Goal: Find specific page/section: Find specific page/section

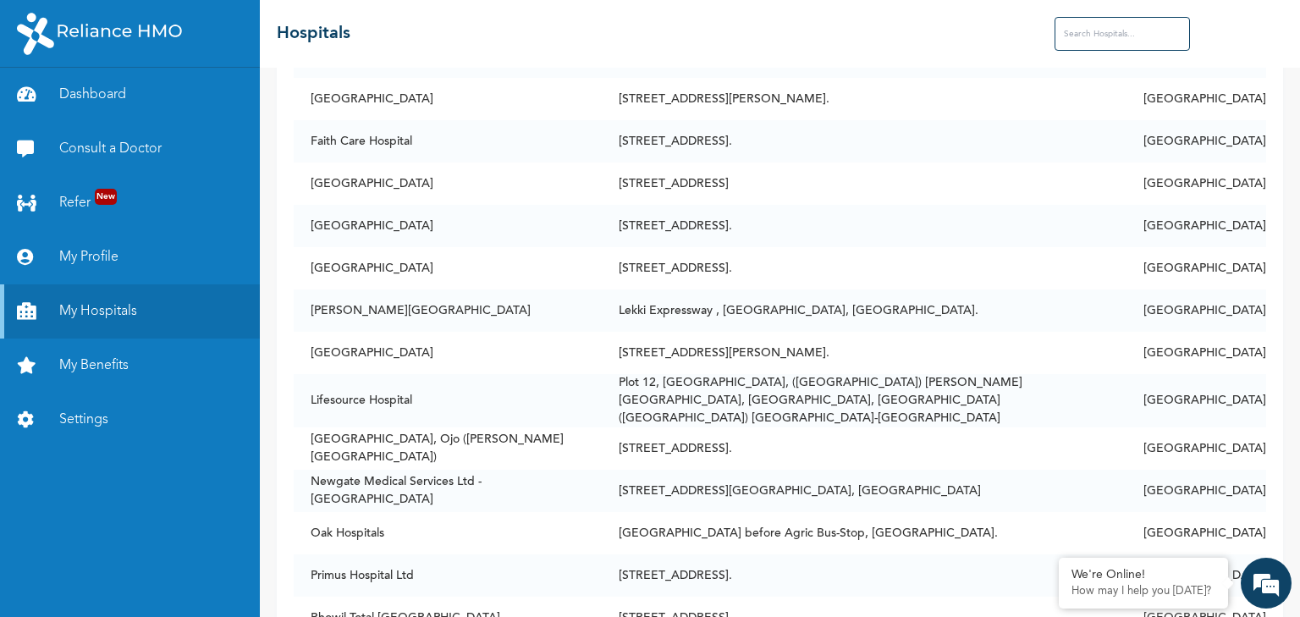
scroll to position [363, 0]
click at [461, 278] on td "[GEOGRAPHIC_DATA]" at bounding box center [448, 267] width 308 height 42
click at [491, 275] on td "[GEOGRAPHIC_DATA]" at bounding box center [448, 267] width 308 height 42
click at [826, 275] on td "[STREET_ADDRESS]." at bounding box center [864, 267] width 525 height 42
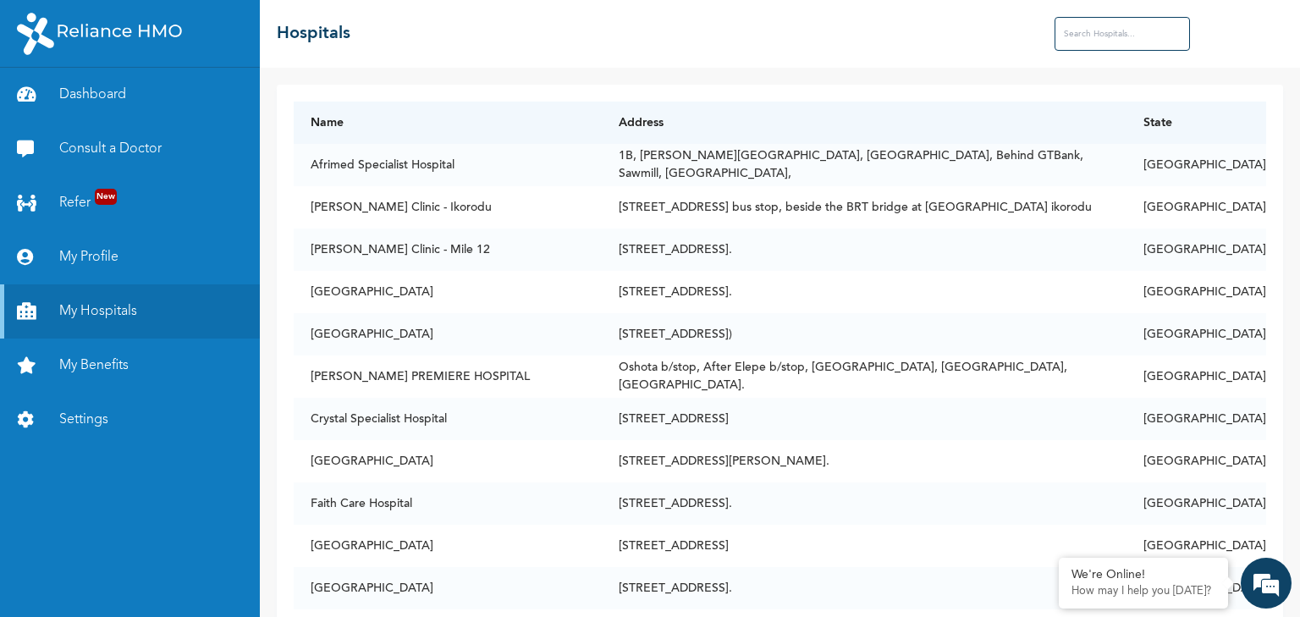
click at [1068, 32] on input "text" at bounding box center [1122, 34] width 135 height 34
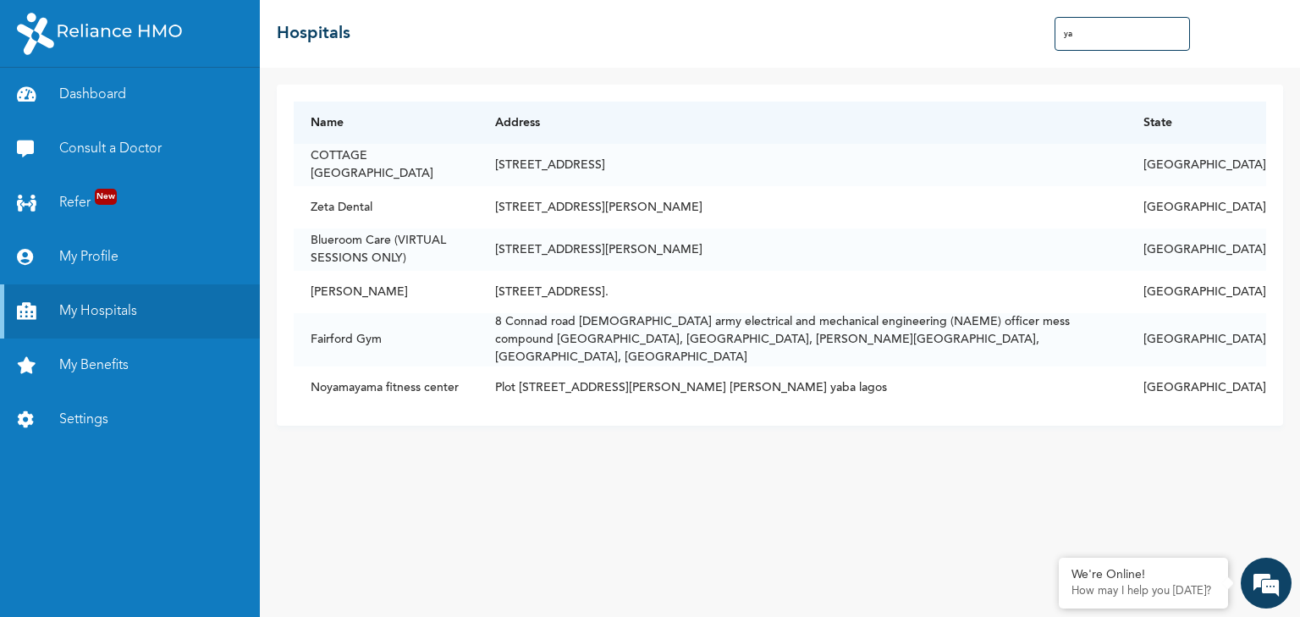
type input "y"
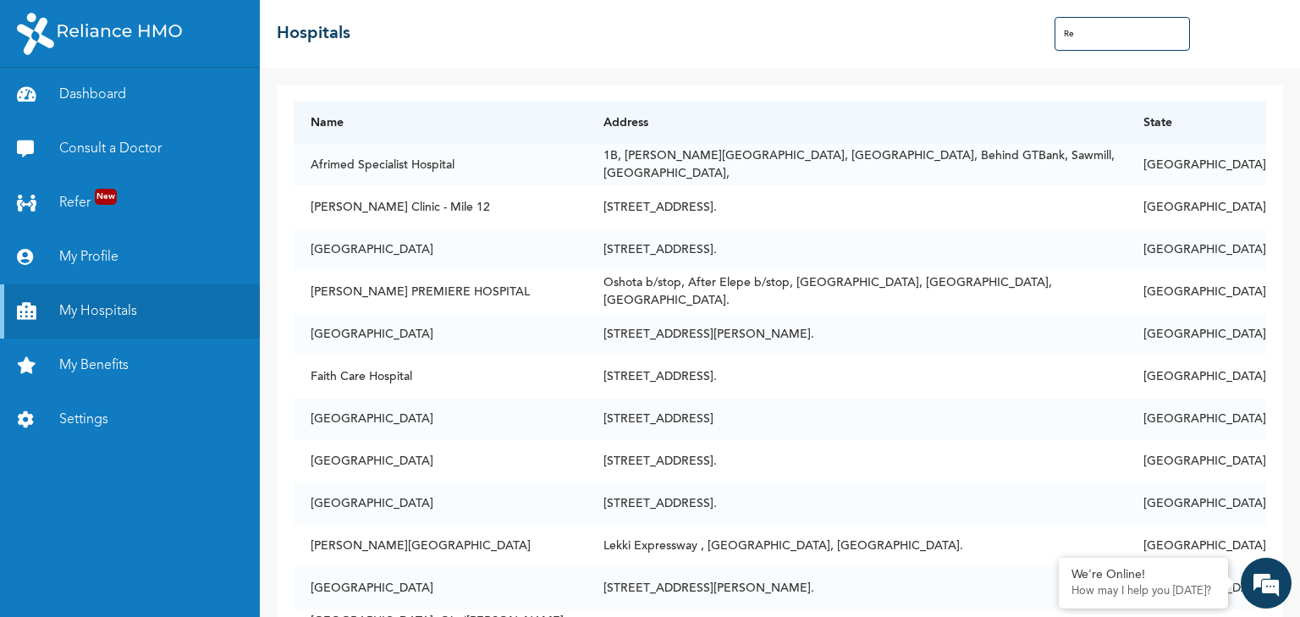
type input "R"
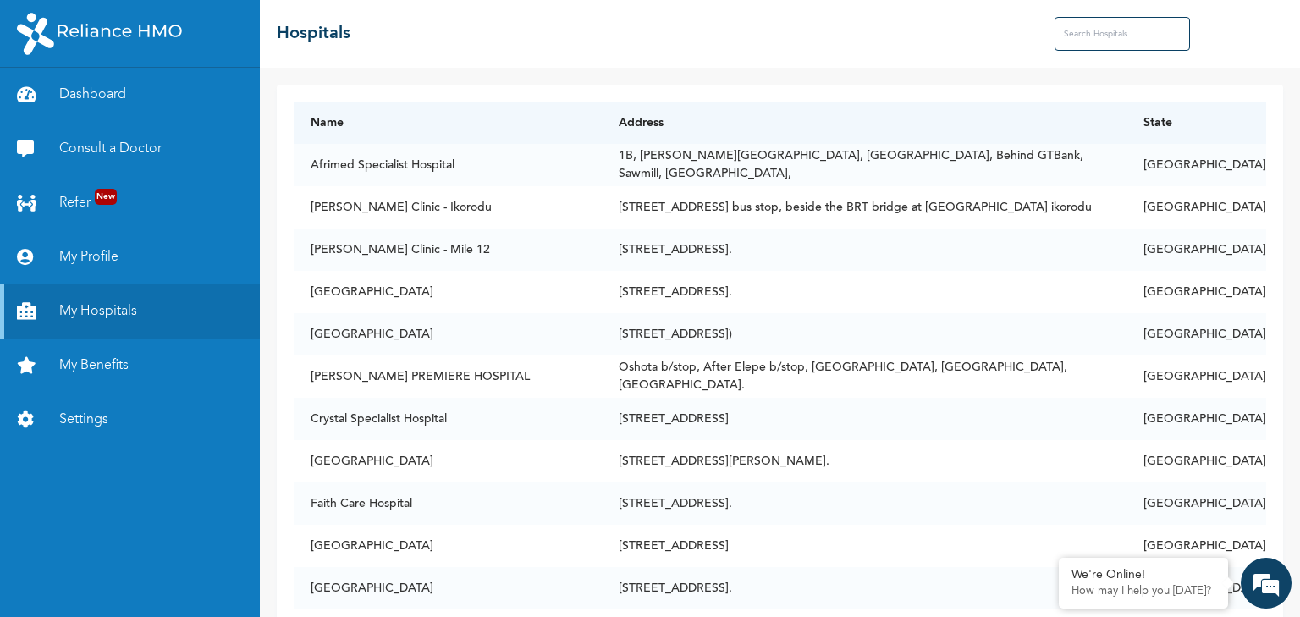
click at [1136, 47] on input "text" at bounding box center [1122, 34] width 135 height 34
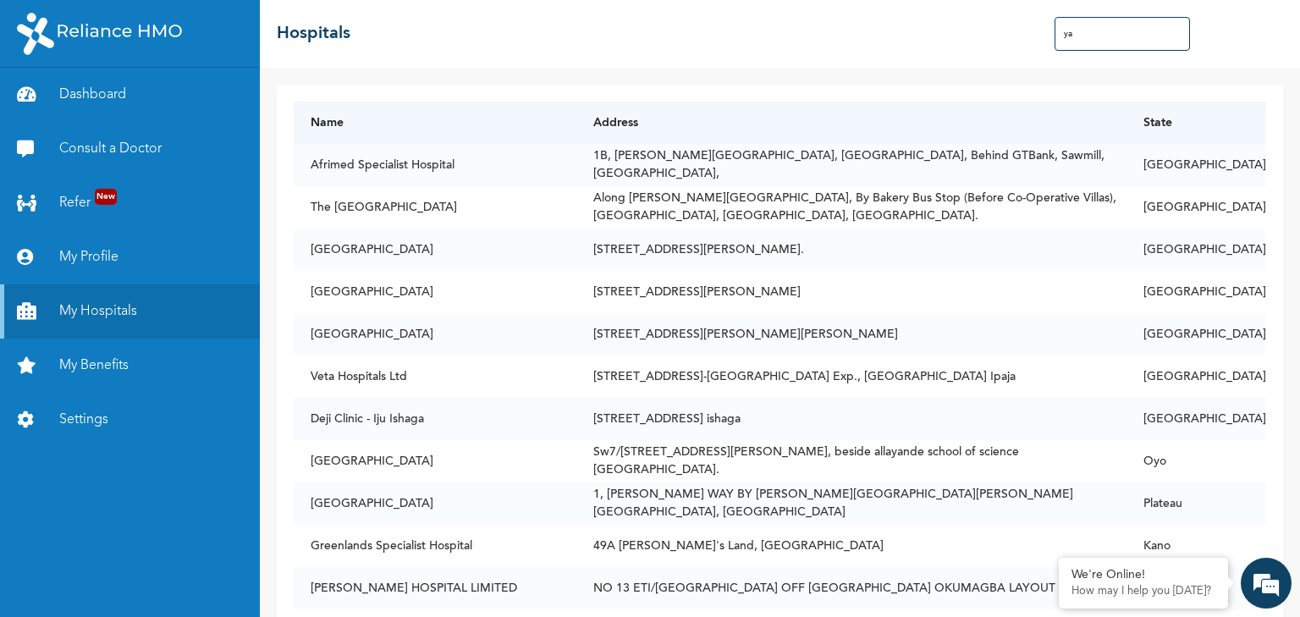
type input "y"
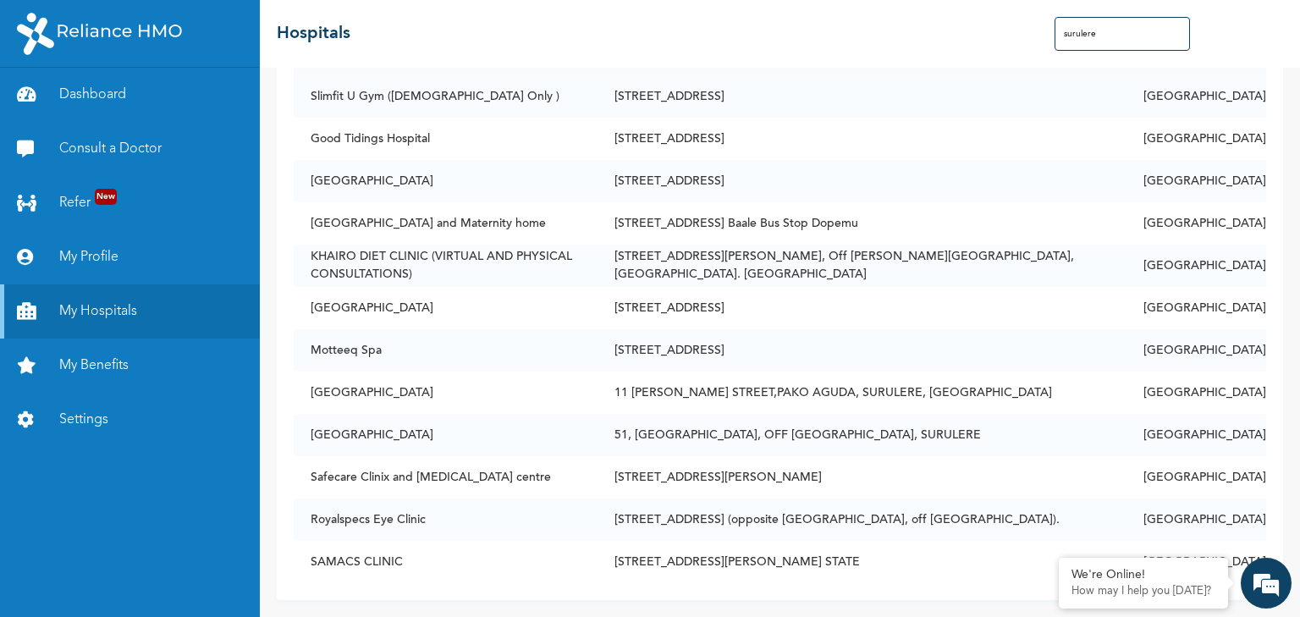
scroll to position [420, 0]
drag, startPoint x: 1121, startPoint y: 34, endPoint x: 990, endPoint y: 35, distance: 130.4
click at [990, 35] on div "☰ Hospitals surulere" at bounding box center [780, 34] width 1040 height 68
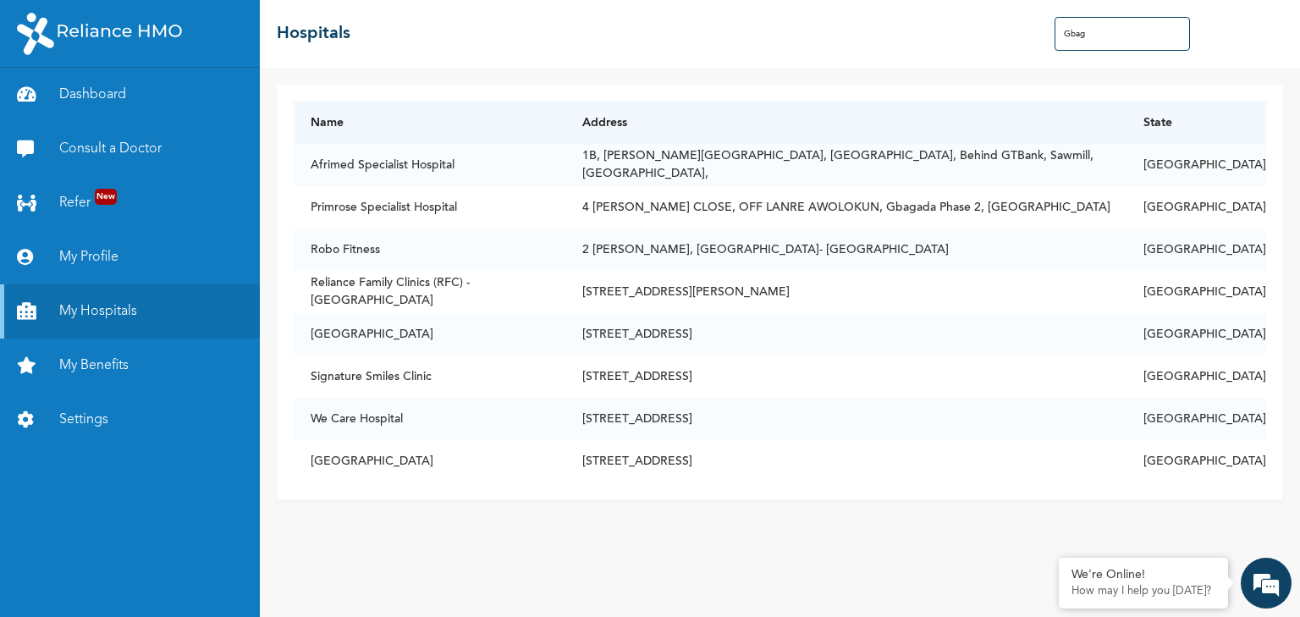
scroll to position [0, 0]
type input "Gbag"
